Goal: Check status: Check status

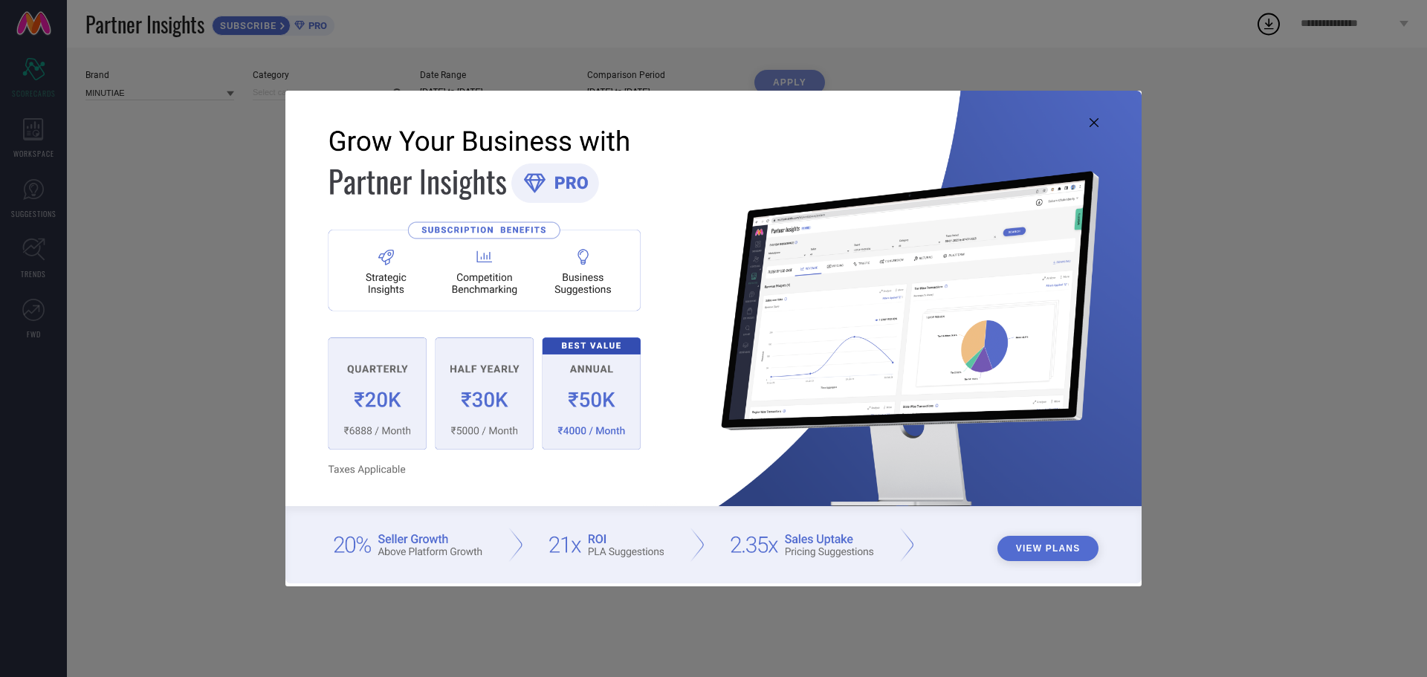
type input "All"
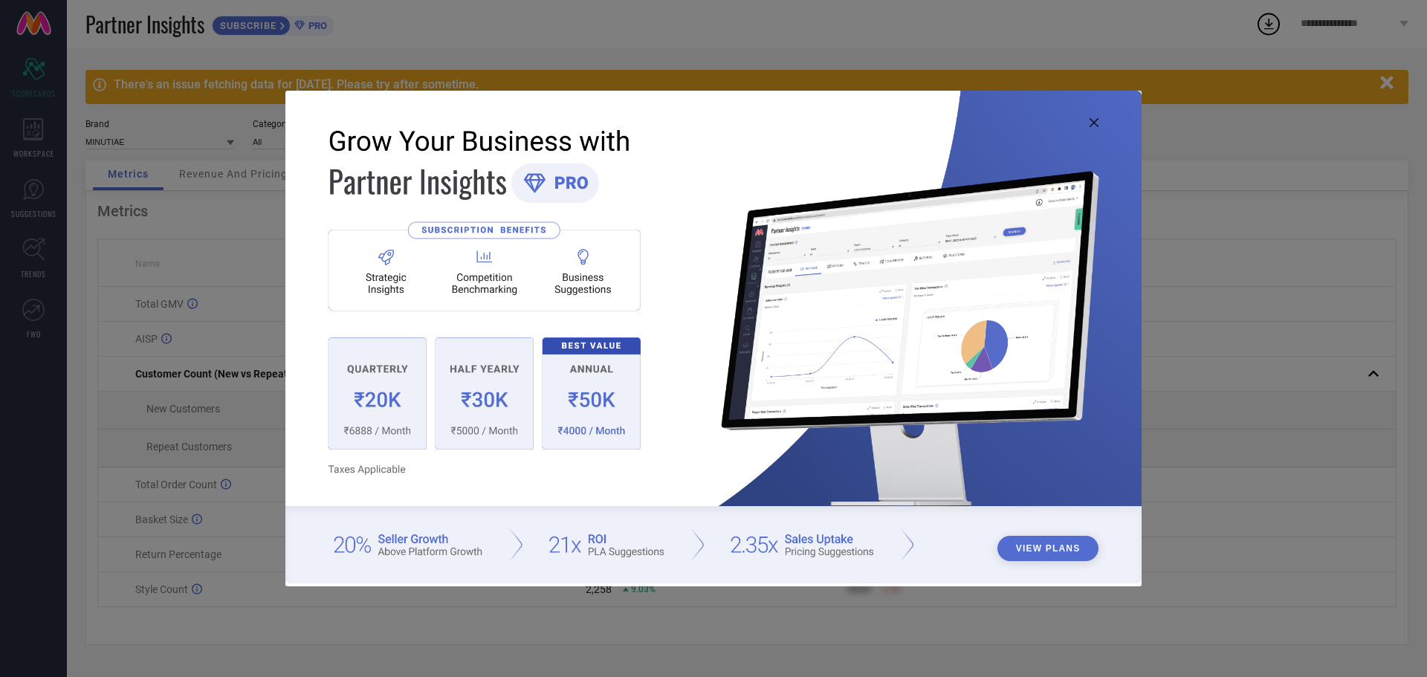
click at [1093, 126] on icon at bounding box center [1093, 122] width 9 height 9
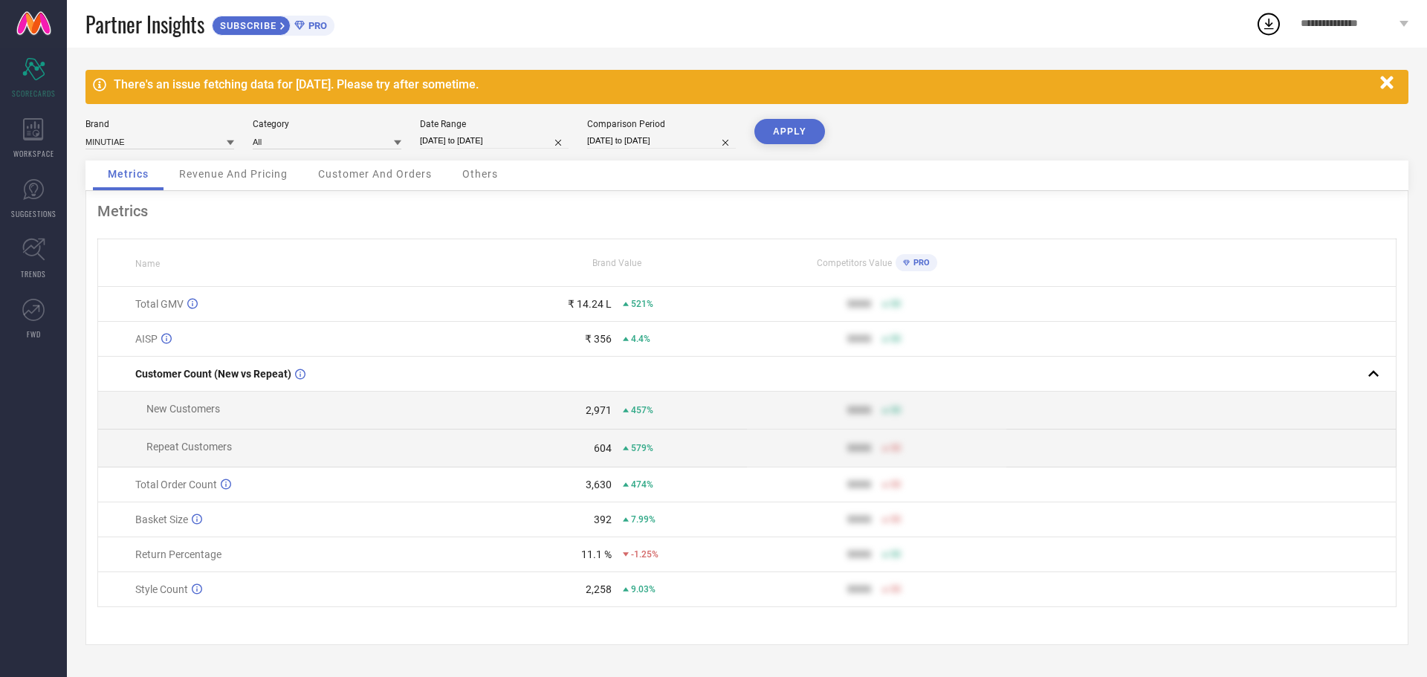
click at [489, 139] on input "[DATE] to [DATE]" at bounding box center [494, 141] width 149 height 16
select select "5"
select select "2025"
select select "6"
select select "2025"
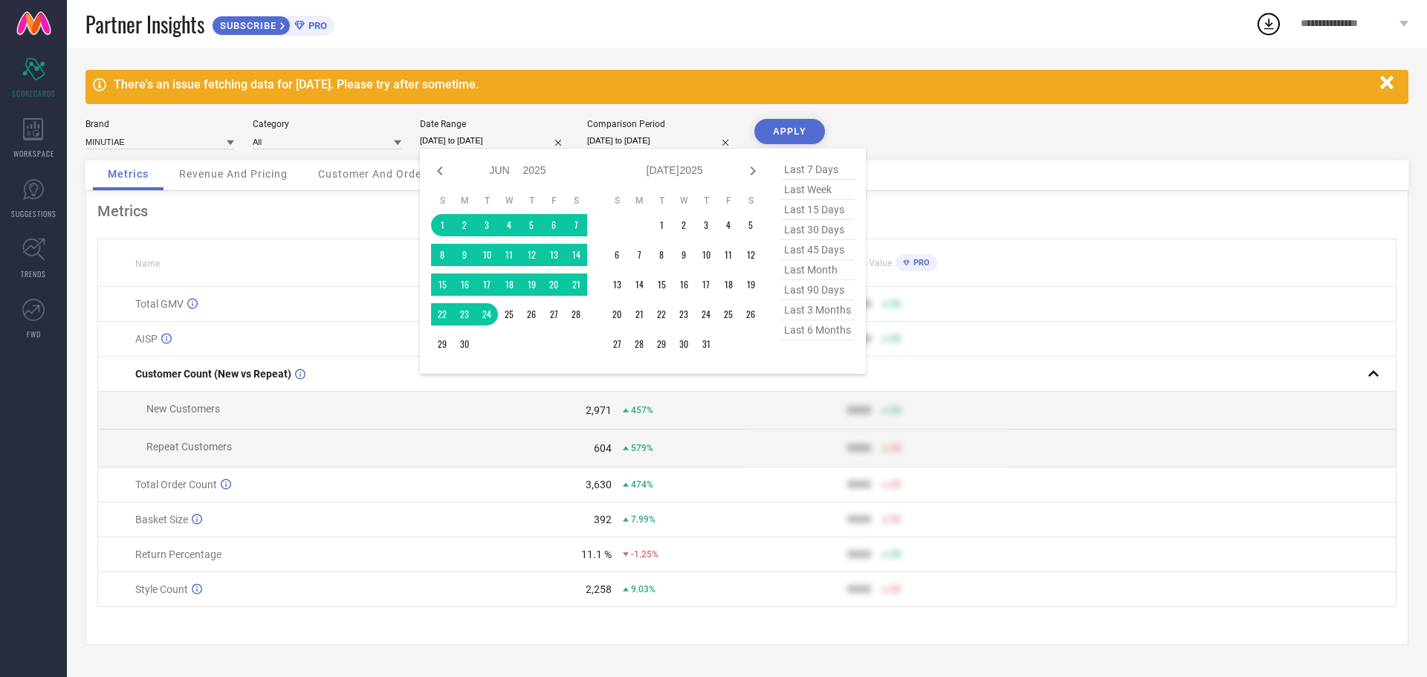
click at [752, 159] on div "Jan Feb Mar Apr May Jun [DATE] Aug Sep Oct Nov [DATE] 2016 2017 2018 2019 2020 …" at bounding box center [643, 261] width 446 height 225
click at [755, 166] on icon at bounding box center [753, 171] width 18 height 18
select select "6"
select select "2025"
select select "7"
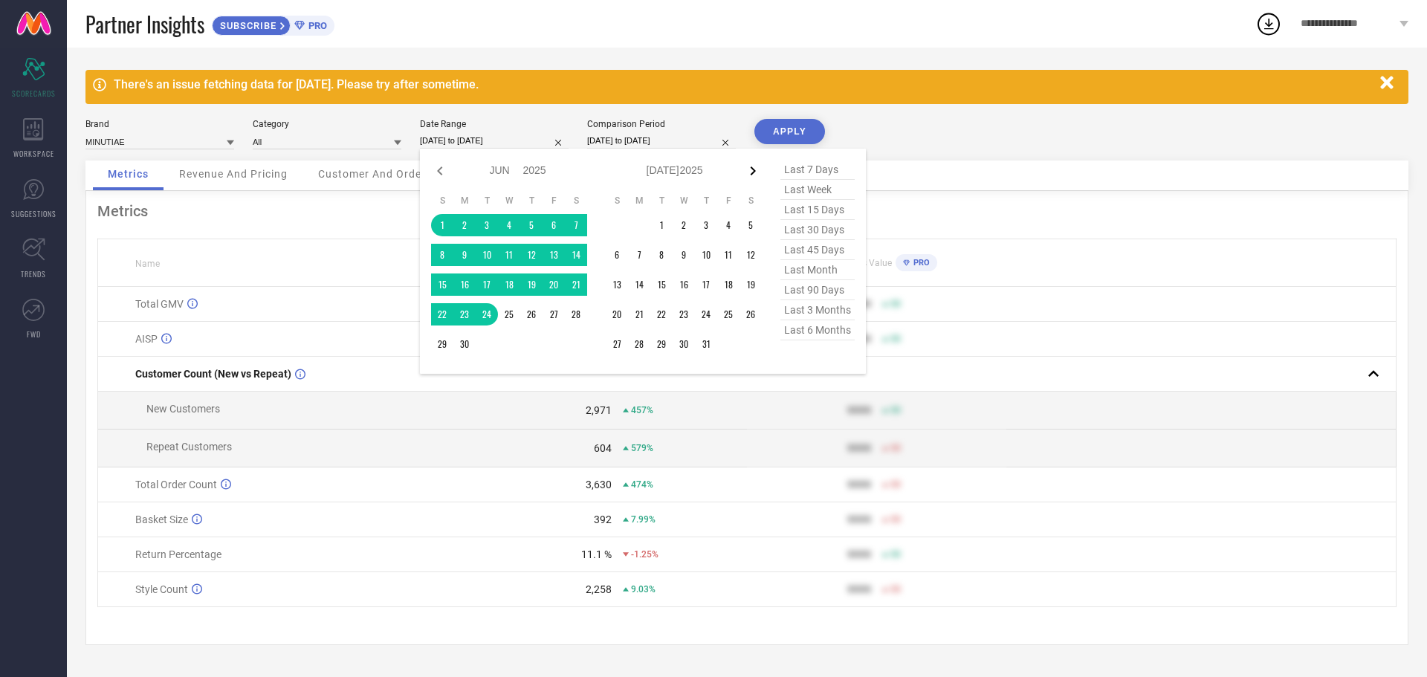
select select "2025"
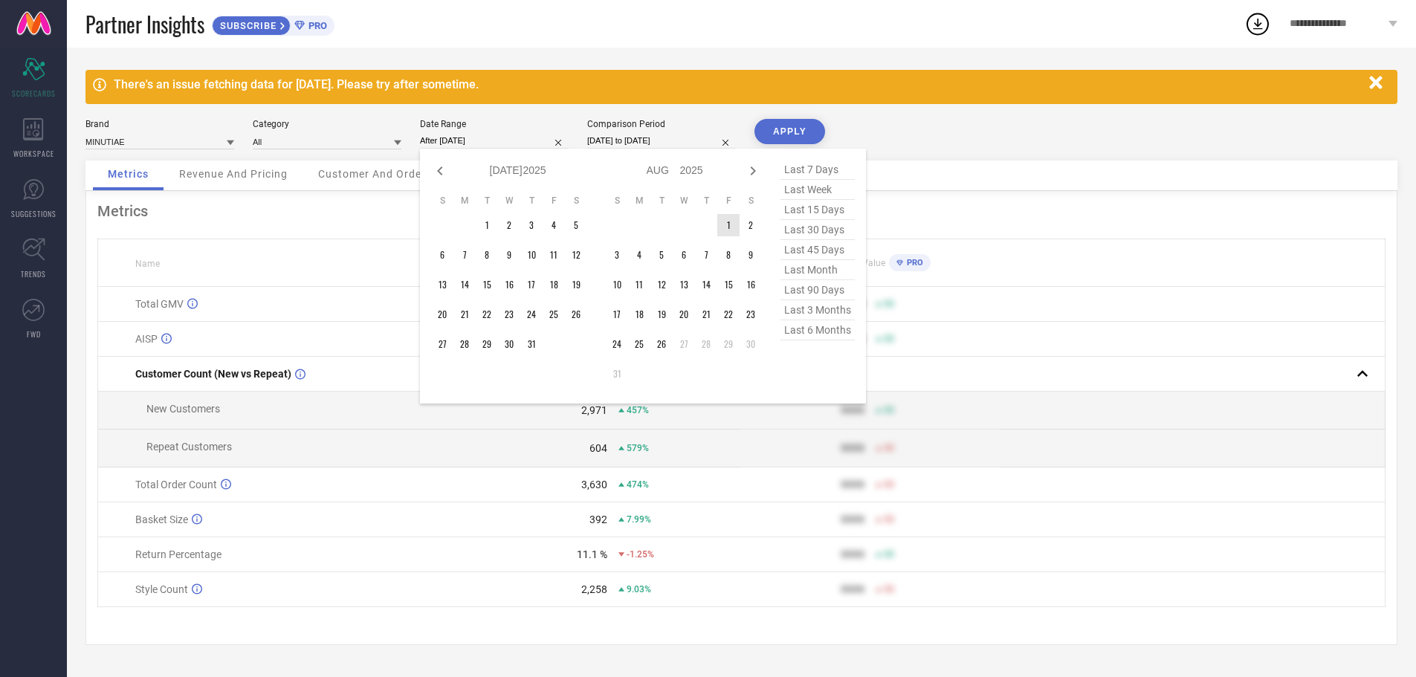
click at [730, 221] on td "1" at bounding box center [728, 225] width 22 height 22
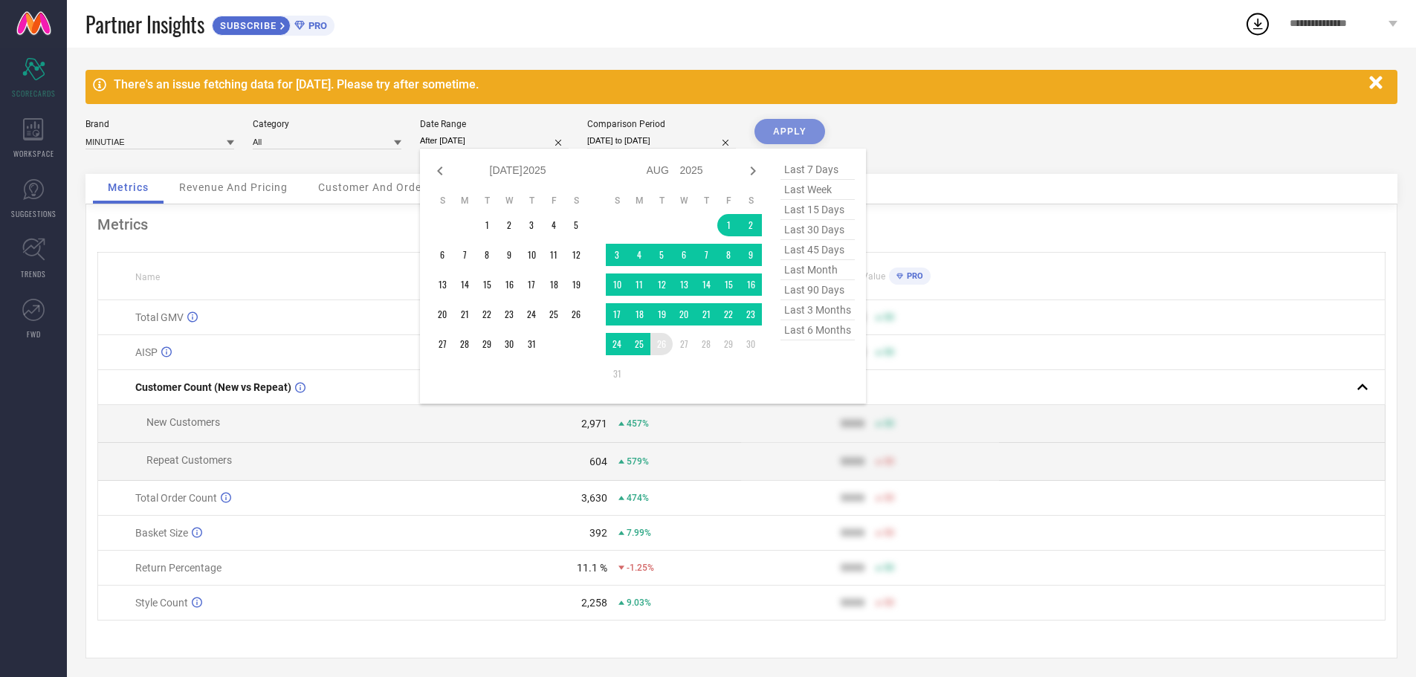
type input "[DATE] to [DATE]"
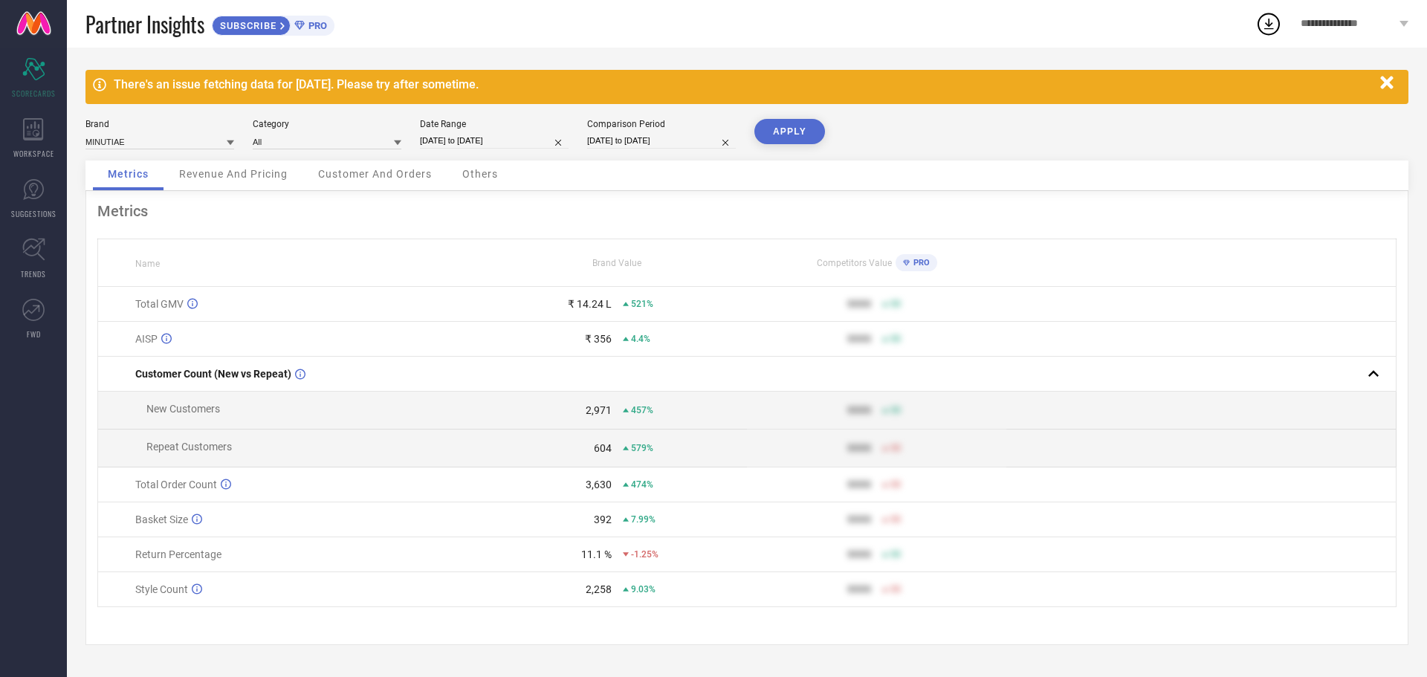
click at [791, 137] on button "APPLY" at bounding box center [789, 131] width 71 height 25
